Goal: Information Seeking & Learning: Check status

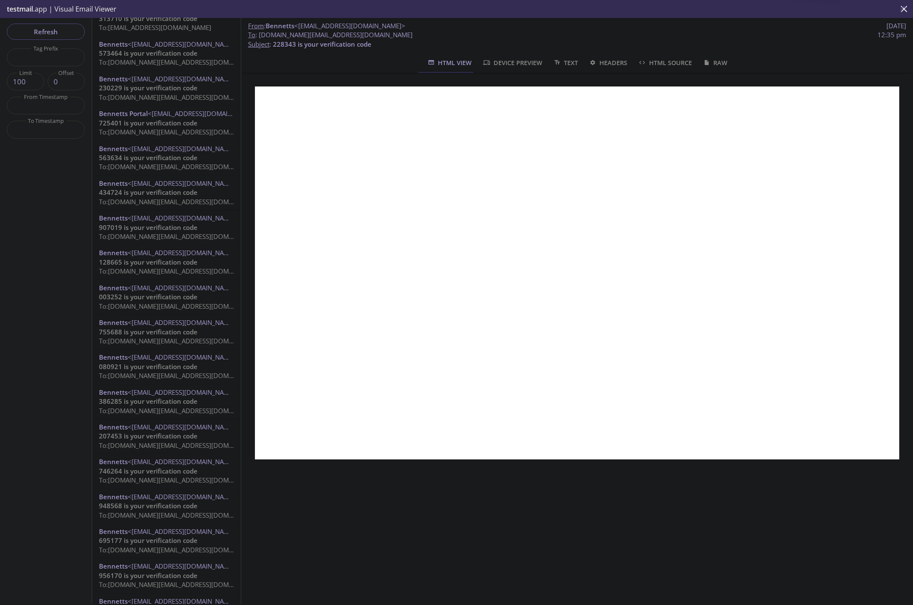
scroll to position [238, 0]
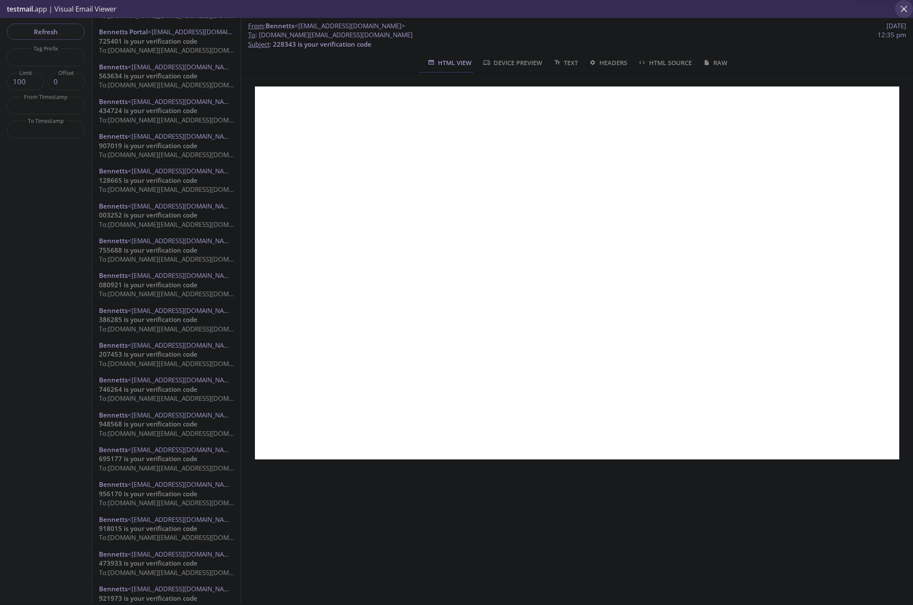
click at [904, 10] on icon "close" at bounding box center [903, 8] width 11 height 11
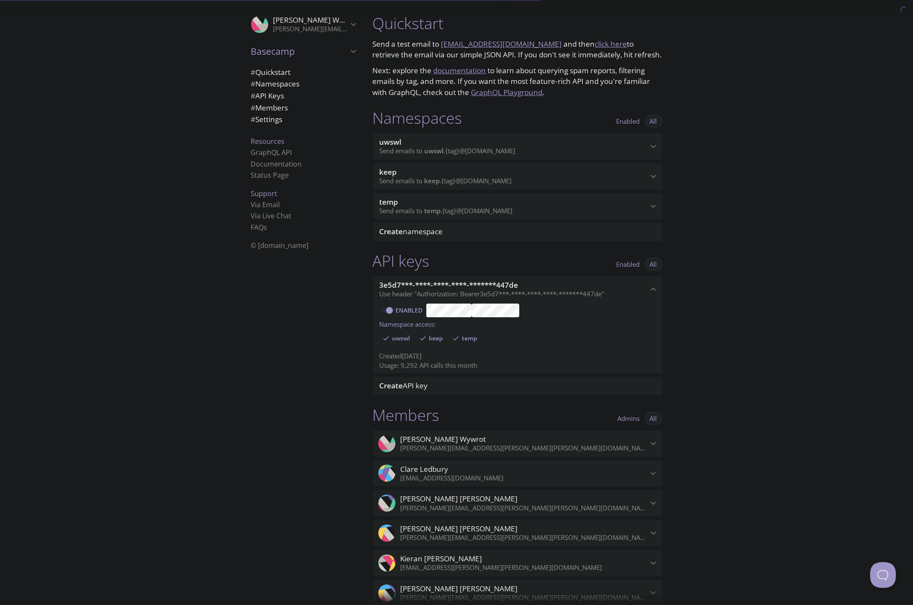
click at [588, 148] on p "Send emails to uwswl . {tag} @[DOMAIN_NAME]" at bounding box center [513, 151] width 268 height 9
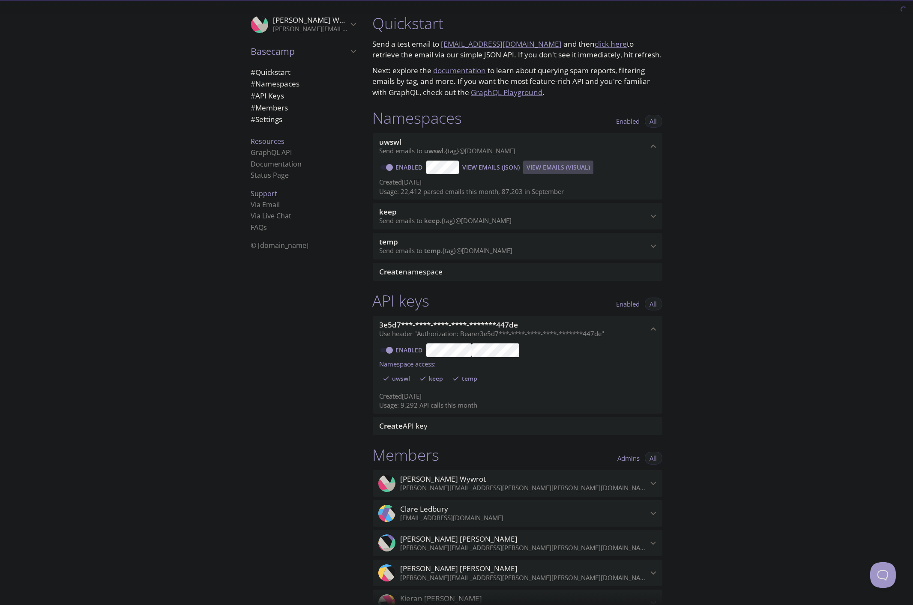
click at [561, 165] on span "View Emails (Visual)" at bounding box center [557, 167] width 63 height 10
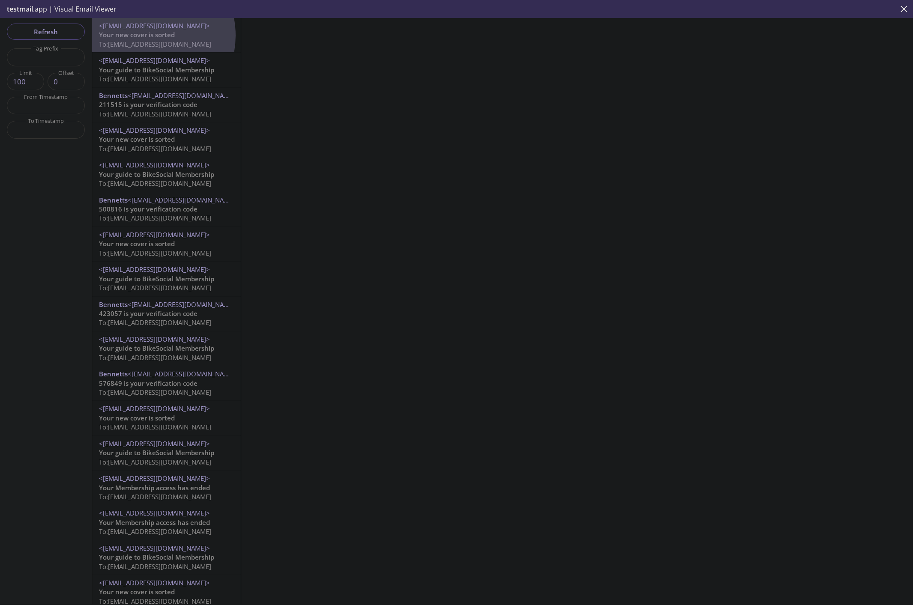
click at [142, 36] on span "Your new cover is sorted" at bounding box center [137, 34] width 76 height 9
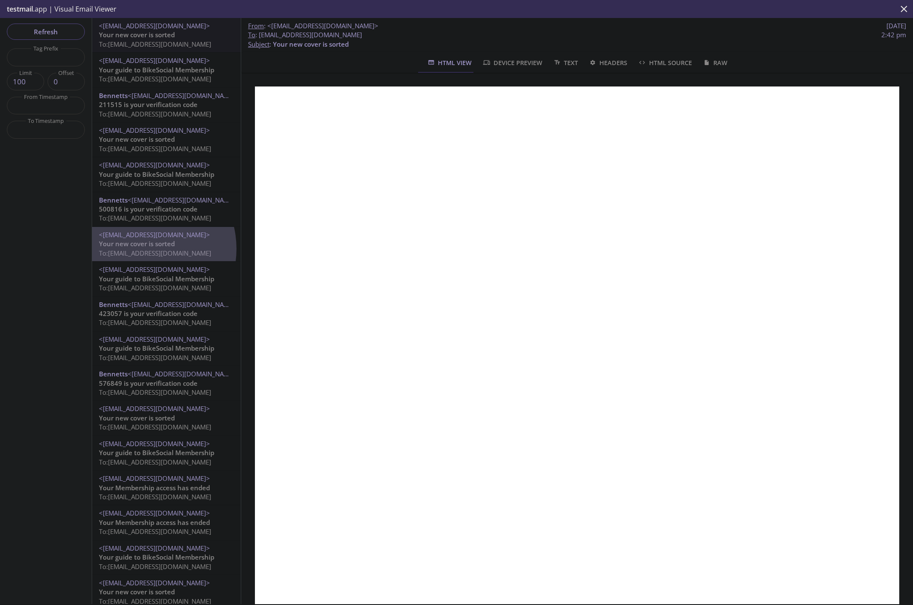
click at [140, 249] on span "To: [EMAIL_ADDRESS][DOMAIN_NAME]" at bounding box center [155, 253] width 112 height 9
click at [143, 418] on span "Your new cover is sorted" at bounding box center [137, 418] width 76 height 9
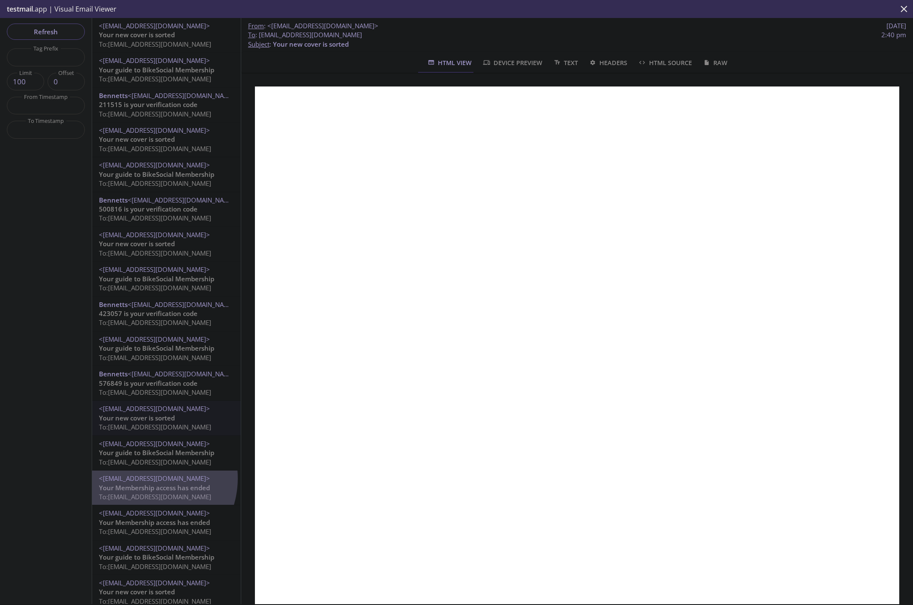
drag, startPoint x: 144, startPoint y: 478, endPoint x: 144, endPoint y: 491, distance: 12.4
click at [144, 491] on div "<[EMAIL_ADDRESS][DOMAIN_NAME]> Your Membership access has ended To: [EMAIL_ADDR…" at bounding box center [166, 487] width 135 height 27
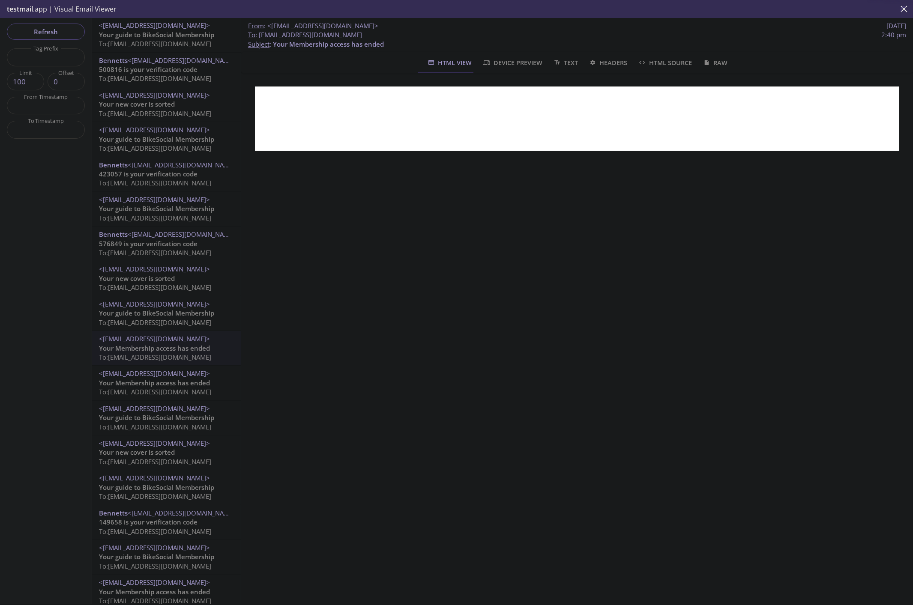
scroll to position [143, 0]
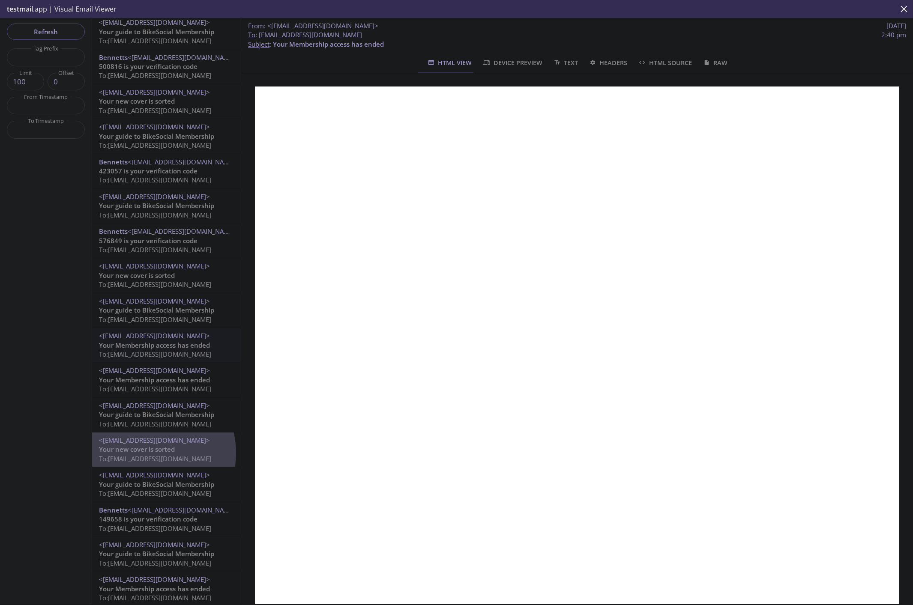
click at [140, 453] on span "Your new cover is sorted" at bounding box center [137, 449] width 76 height 9
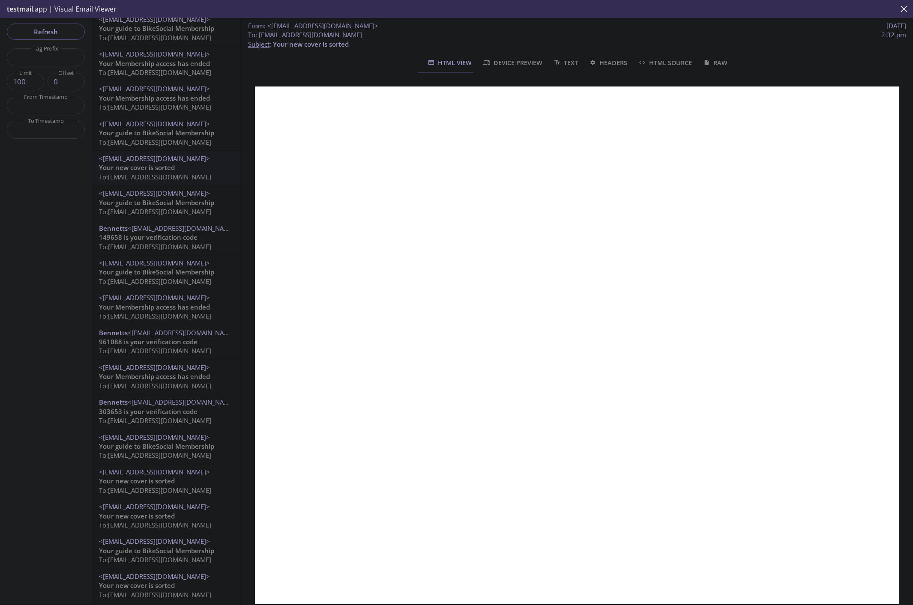
scroll to position [428, 0]
click at [146, 439] on span "Your guide to BikeSocial Membership" at bounding box center [156, 442] width 115 height 9
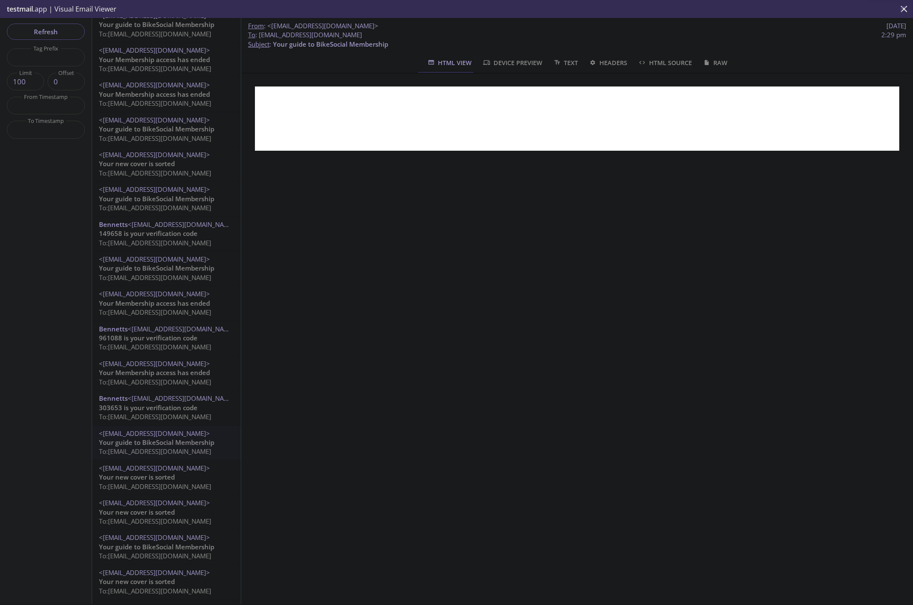
click at [146, 476] on span "Your new cover is sorted" at bounding box center [137, 477] width 76 height 9
